Goal: Use online tool/utility

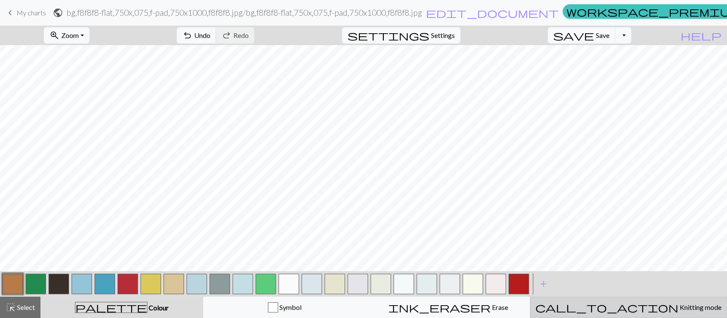
click at [678, 307] on span "Knitting mode" at bounding box center [699, 307] width 43 height 8
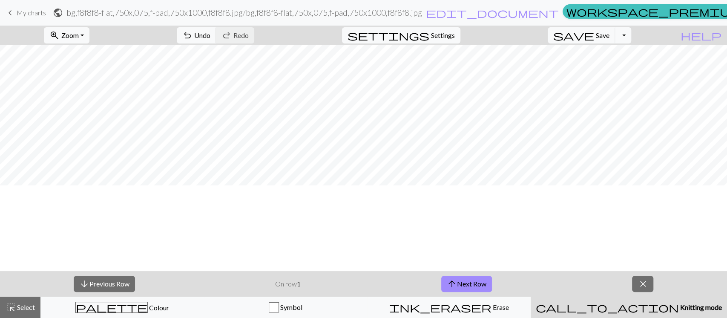
scroll to position [170, 0]
click at [640, 283] on span "close" at bounding box center [642, 284] width 10 height 12
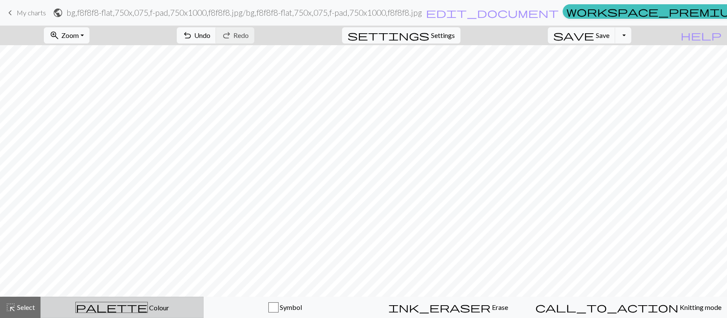
click at [195, 302] on div "palette Colour Colour" at bounding box center [122, 306] width 152 height 11
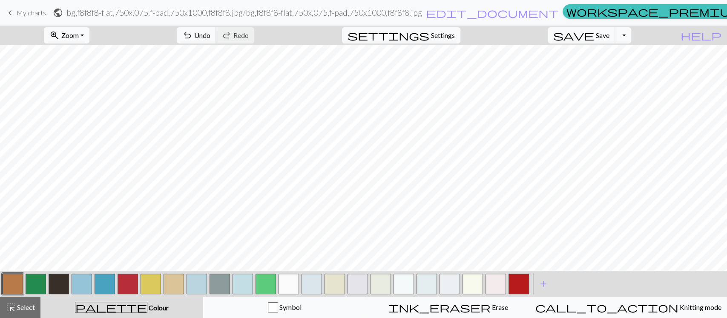
click at [87, 284] on button "button" at bounding box center [82, 283] width 20 height 20
click at [129, 283] on button "button" at bounding box center [127, 283] width 20 height 20
click at [5, 285] on button "button" at bounding box center [13, 283] width 20 height 20
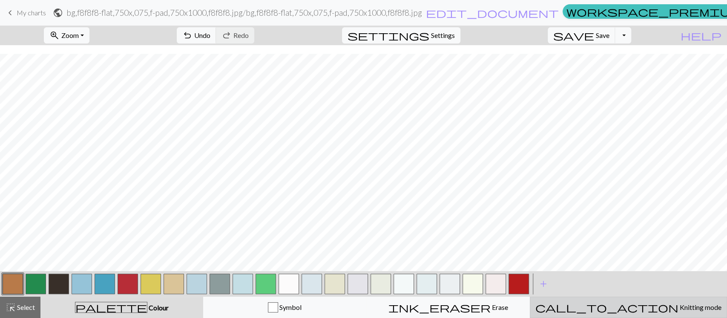
click at [678, 309] on span "Knitting mode" at bounding box center [699, 307] width 43 height 8
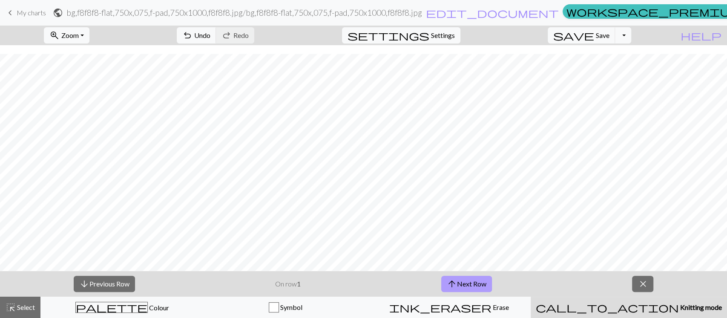
click at [460, 286] on button "arrow_upward Next Row" at bounding box center [466, 283] width 51 height 16
click at [460, 282] on button "arrow_upward Next Row" at bounding box center [466, 283] width 51 height 16
click at [122, 287] on button "arrow_downward Previous Row" at bounding box center [104, 283] width 61 height 16
click at [473, 282] on button "arrow_upward Next Row" at bounding box center [466, 283] width 51 height 16
click at [102, 284] on button "arrow_downward Previous Row" at bounding box center [104, 283] width 61 height 16
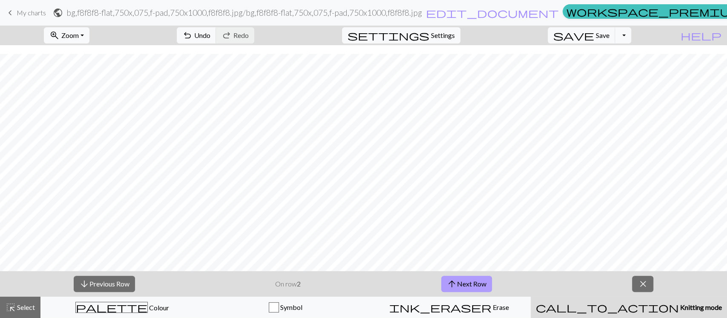
click at [456, 284] on span "arrow_upward" at bounding box center [452, 284] width 10 height 12
click at [472, 281] on button "arrow_upward Next Row" at bounding box center [466, 283] width 51 height 16
click at [457, 282] on button "arrow_upward Next Row" at bounding box center [466, 283] width 51 height 16
